Goal: Obtain resource: Download file/media

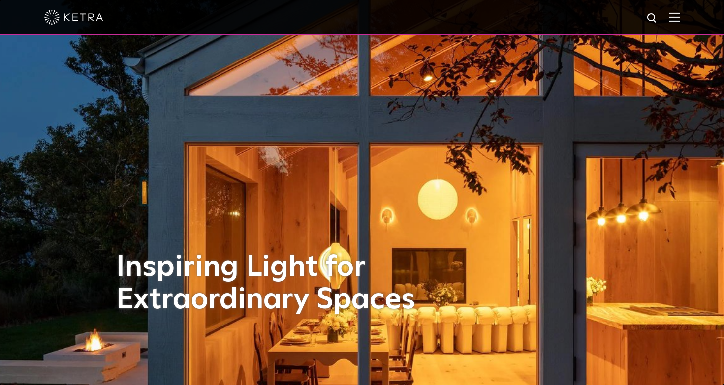
click at [678, 20] on img at bounding box center [674, 16] width 11 height 9
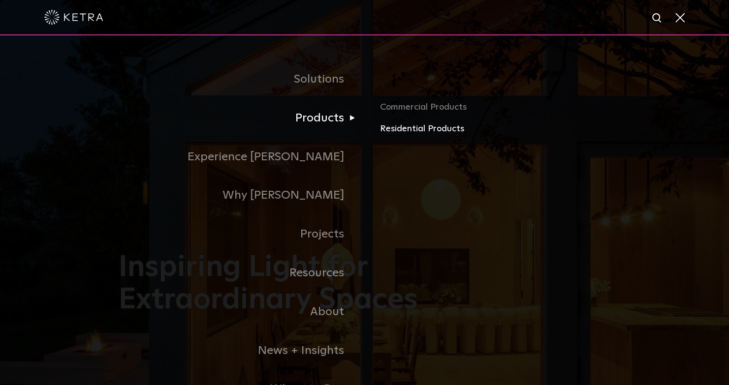
click at [414, 125] on link "Residential Products" at bounding box center [495, 129] width 230 height 14
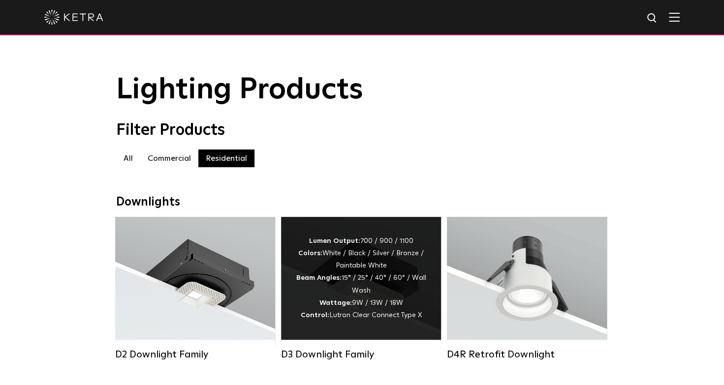
click at [365, 244] on div "Lumen Output: 700 / 900 / 1100 Colors: White / Black / Silver / Bronze / Painta…" at bounding box center [361, 278] width 130 height 87
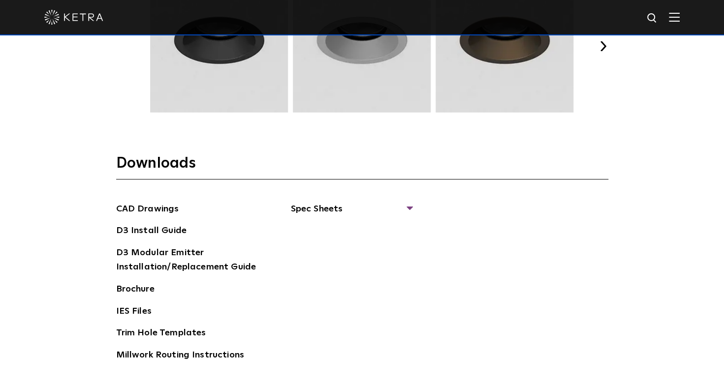
scroll to position [1420, 0]
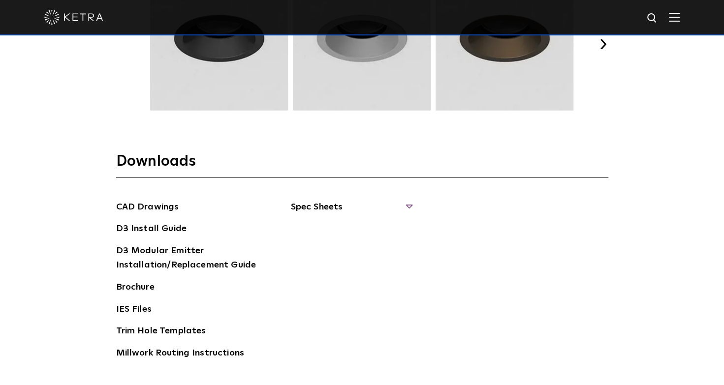
click at [312, 206] on span "Spec Sheets" at bounding box center [351, 211] width 121 height 22
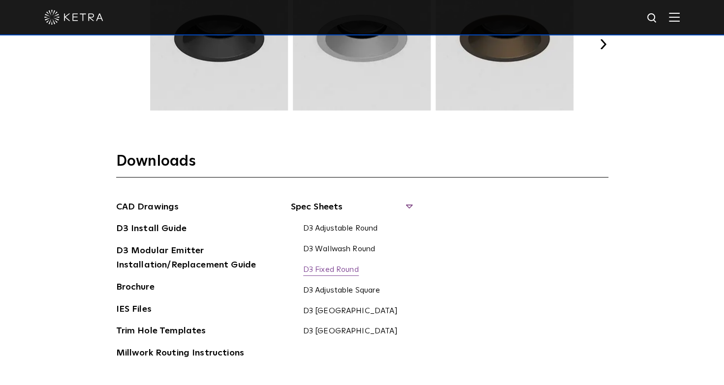
click at [336, 266] on link "D3 Fixed Round" at bounding box center [331, 270] width 56 height 11
